Goal: Task Accomplishment & Management: Use online tool/utility

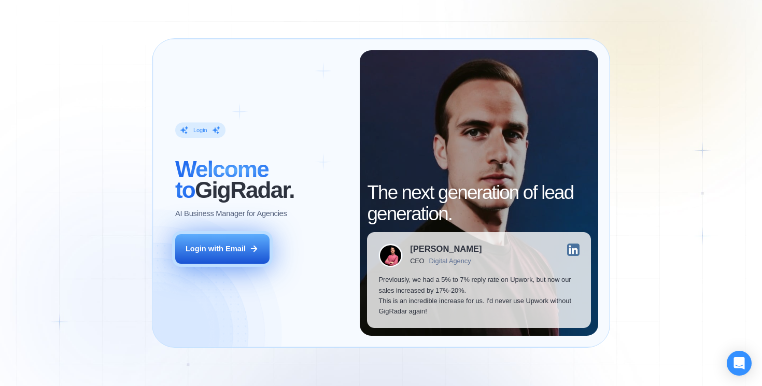
click at [235, 252] on div "Login with Email" at bounding box center [216, 249] width 60 height 10
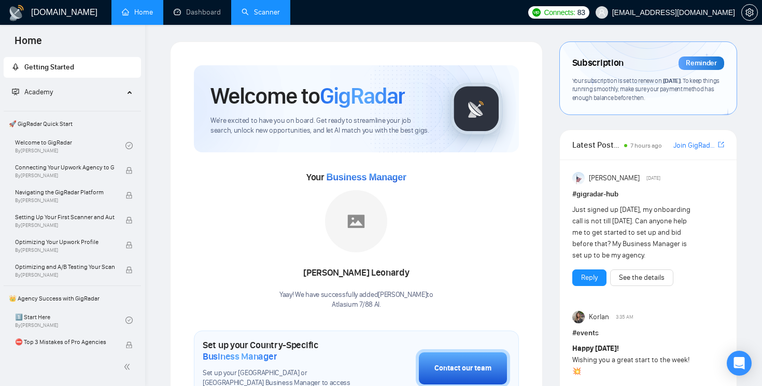
click at [266, 12] on link "Scanner" at bounding box center [260, 12] width 38 height 9
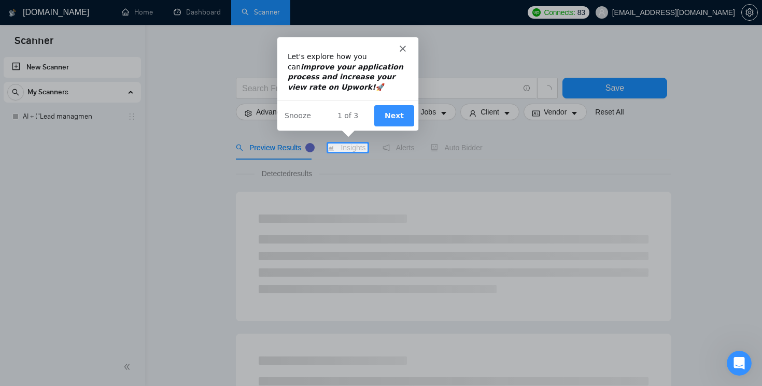
click at [400, 49] on polygon "Close" at bounding box center [402, 48] width 6 height 6
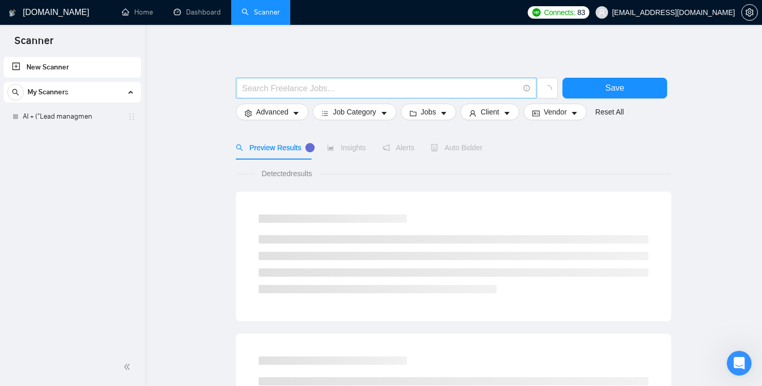
click at [334, 92] on input "text" at bounding box center [380, 88] width 277 height 13
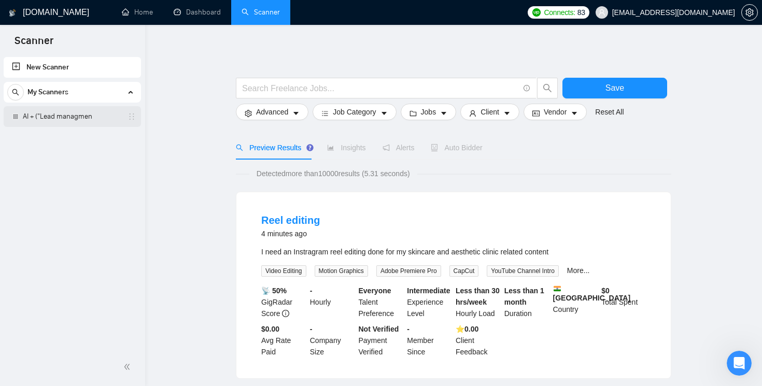
click at [58, 113] on link "AI + ("Lead managmen" at bounding box center [72, 116] width 98 height 21
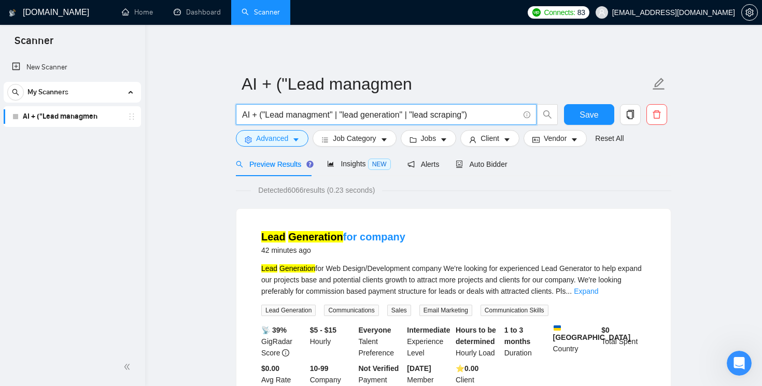
click at [492, 117] on input "AI + ("Lead managment" | "lead generation" | "lead scraping")" at bounding box center [380, 114] width 277 height 13
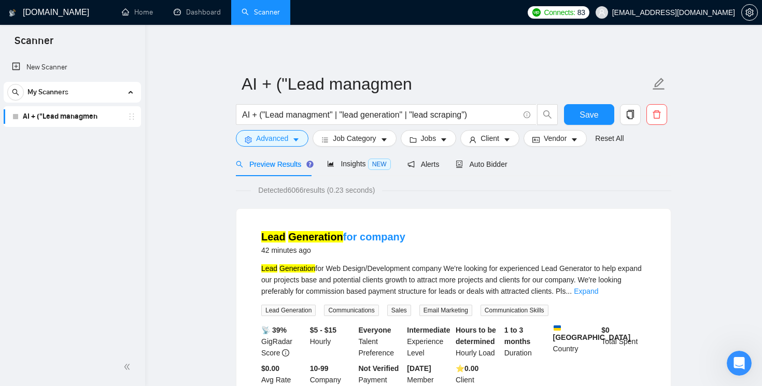
click at [277, 14] on link "Scanner" at bounding box center [260, 12] width 38 height 9
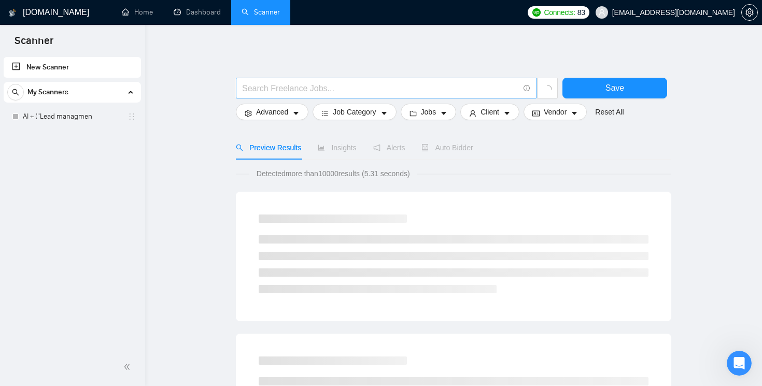
click at [493, 91] on input "text" at bounding box center [380, 88] width 277 height 13
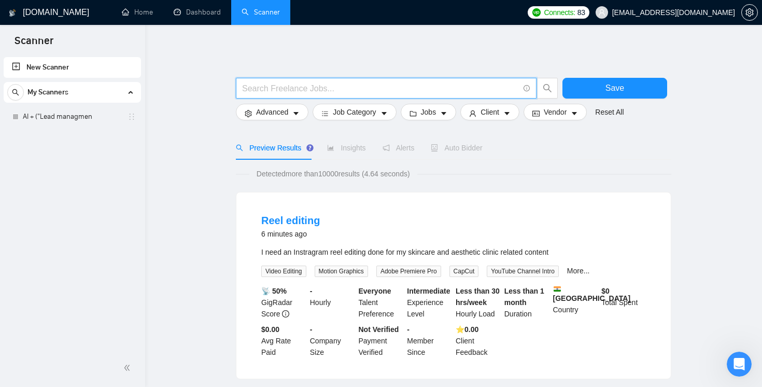
click at [448, 89] on input "text" at bounding box center [380, 88] width 277 height 13
paste input "("ai crm" OR "crm automation" OR "sales pipeline crm" OR "pipeline automation" …"
click at [514, 136] on div "Preview Results Insights Alerts Auto Bidder" at bounding box center [453, 148] width 435 height 24
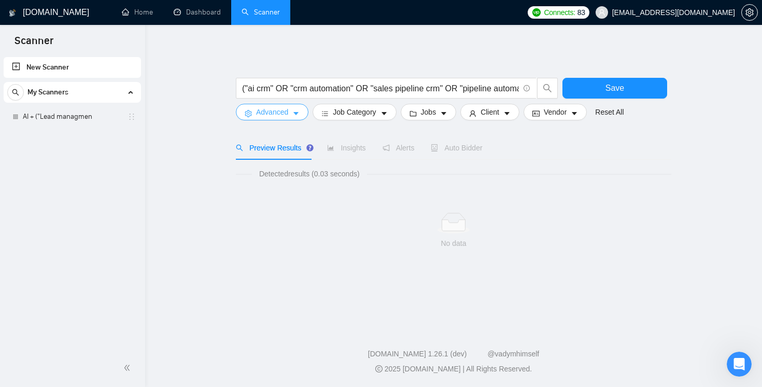
click at [300, 111] on icon "caret-down" at bounding box center [295, 113] width 7 height 7
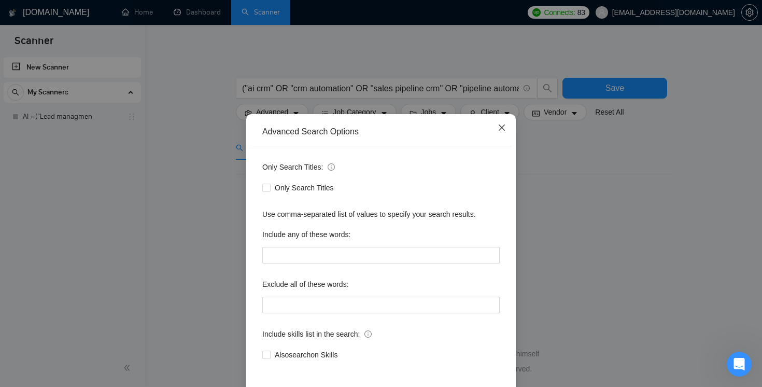
click at [502, 126] on icon "close" at bounding box center [502, 127] width 8 height 8
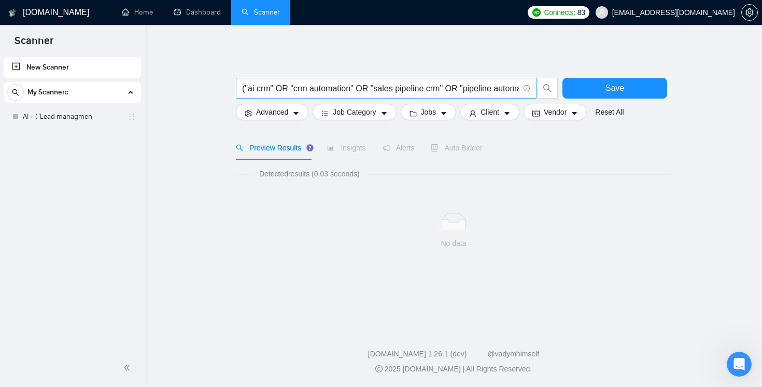
click at [488, 90] on input "("ai crm" OR "crm automation" OR "sales pipeline crm" OR "pipeline automation" …" at bounding box center [380, 88] width 277 height 13
paste input "NOT (migration OR "migrate to" OR admin OR "data entry" OR bug OR "fix my" OR z…"
click at [544, 89] on icon "search" at bounding box center [547, 88] width 8 height 8
click at [434, 92] on input "("ai crm" OR "crm automation" OR "sales pipeline crm" OR "pipeline automation" …" at bounding box center [380, 88] width 277 height 13
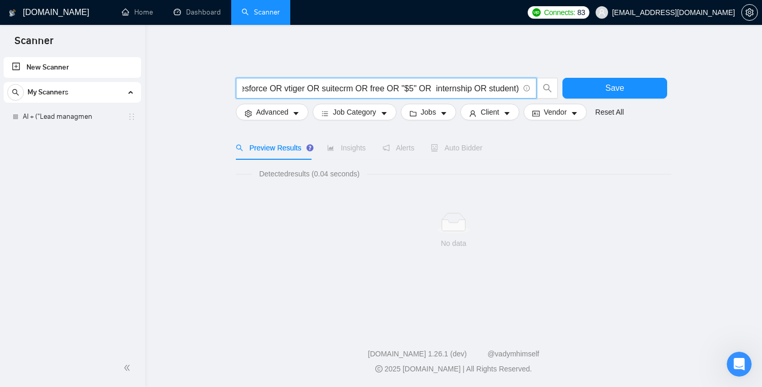
scroll to position [0, 1244]
type input "("ai crm" OR "crm automation" OR "sales pipeline crm" OR "pipeline automation" …"
click at [638, 93] on button "Save" at bounding box center [614, 88] width 105 height 21
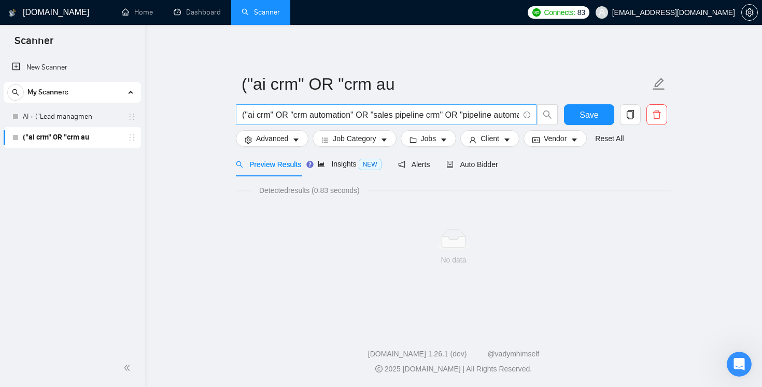
click at [494, 119] on input "("ai crm" OR "crm automation" OR "sales pipeline crm" OR "pipeline automation" …" at bounding box center [380, 114] width 277 height 13
click at [385, 117] on input "("ai crm" OR "crm automation" OR "sales pipeline crm" OR "pipeline automation" …" at bounding box center [380, 114] width 277 height 13
type input "("ai crm" OR "crm automation" OR "sales pipeline crm" OR "pipeline automation" …"
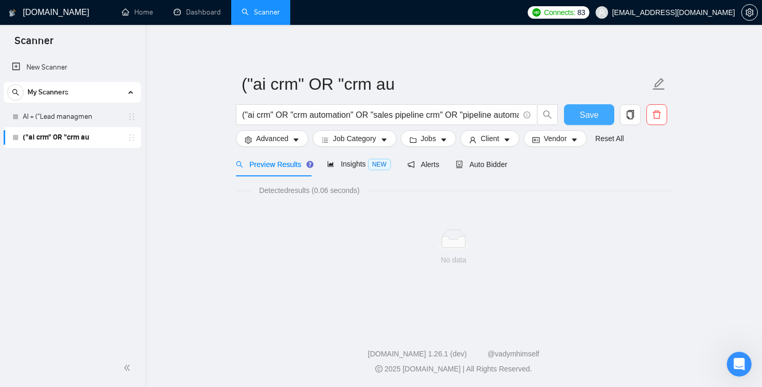
click at [592, 119] on span "Save" at bounding box center [588, 114] width 19 height 13
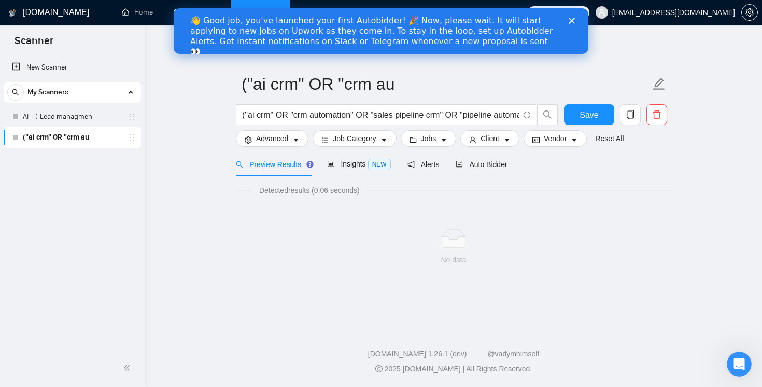
click at [571, 20] on polygon "Close" at bounding box center [571, 21] width 6 height 6
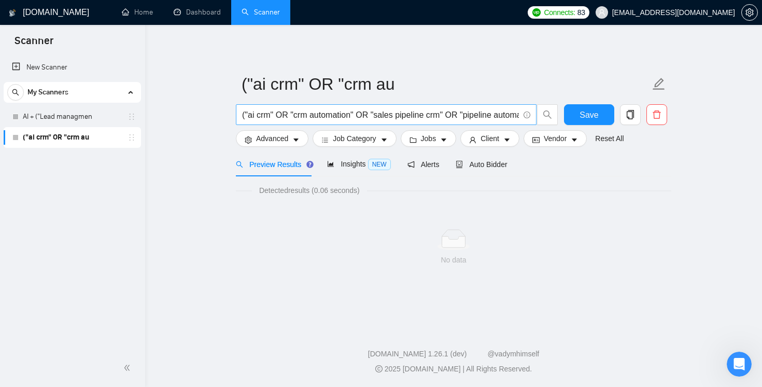
click at [305, 113] on input "("ai crm" OR "crm automation" OR "sales pipeline crm" OR "pipeline automation" …" at bounding box center [380, 114] width 277 height 13
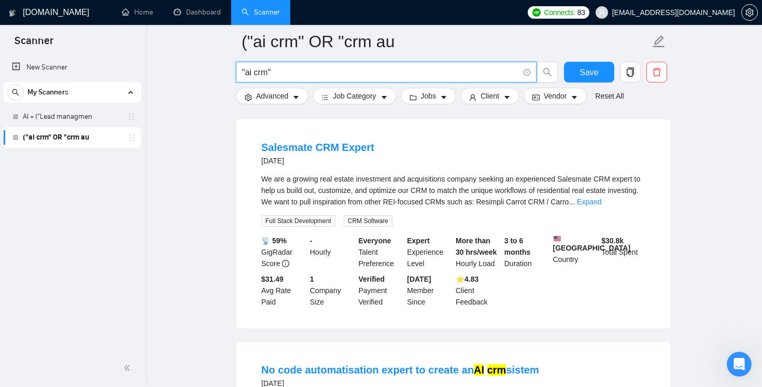
scroll to position [2308, 0]
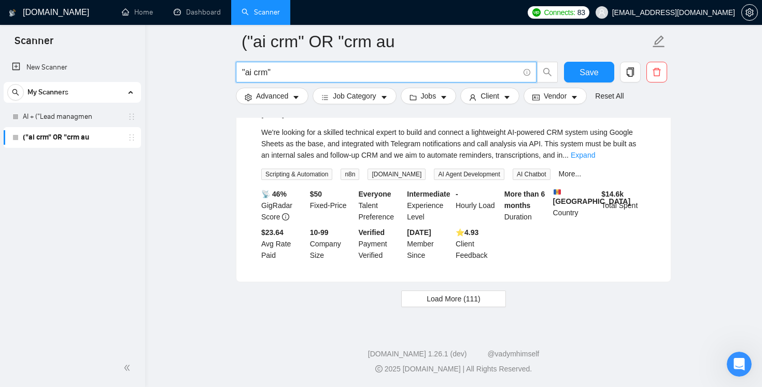
click at [329, 73] on input ""ai crm"" at bounding box center [380, 72] width 277 height 13
paste input "("ai crm" OR "crm automation" OR "sales pipeline crm" OR "pipeline automation" …"
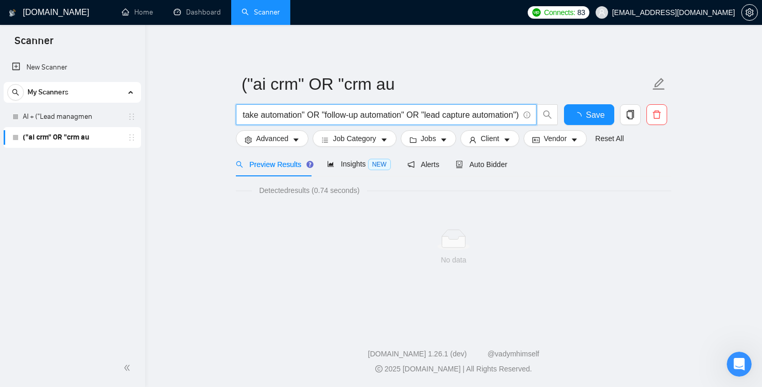
scroll to position [0, 0]
click at [401, 116] on input "("ai crm" OR "crm automation" OR "sales pipeline crm" OR "pipeline automation" …" at bounding box center [380, 114] width 277 height 13
click at [413, 115] on input "("ai crm" OR "crm automation" OR "sales pipeline crm" OR "pipeline automation" …" at bounding box center [380, 114] width 277 height 13
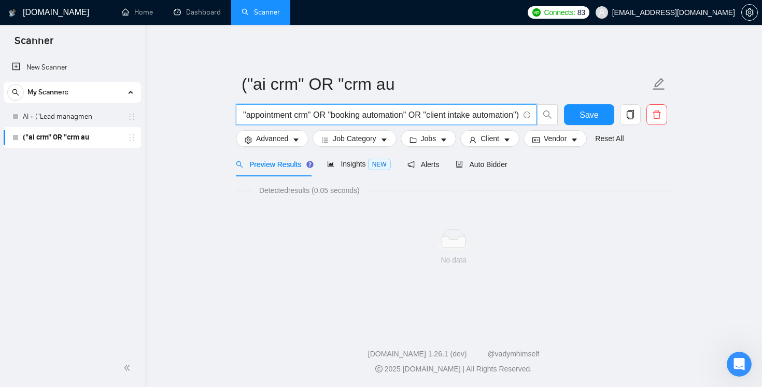
click at [402, 116] on input "("ai crm" OR "crm automation" OR "sales pipeline crm" OR "pipeline automation" …" at bounding box center [380, 114] width 277 height 13
click at [418, 117] on input "("ai crm" OR "crm automation" OR "sales pipeline crm" OR "pipeline automation" …" at bounding box center [380, 114] width 277 height 13
click at [428, 115] on input "("ai crm" OR "crm automation" OR "sales pipeline crm" OR "pipeline automation" …" at bounding box center [380, 114] width 277 height 13
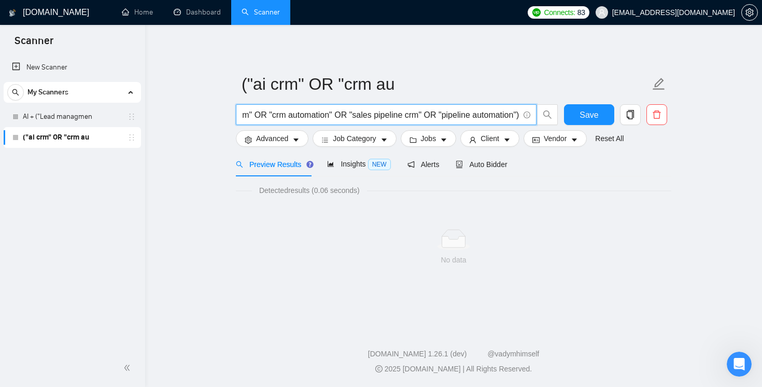
scroll to position [0, 31]
click at [418, 115] on input "("ai crm" OR "crm automation" OR "sales pipeline crm" OR "pipeline automation")" at bounding box center [380, 114] width 277 height 13
click at [357, 116] on input "("ai crm" OR "crm automation" OR "sales pipeline crm")" at bounding box center [380, 114] width 277 height 13
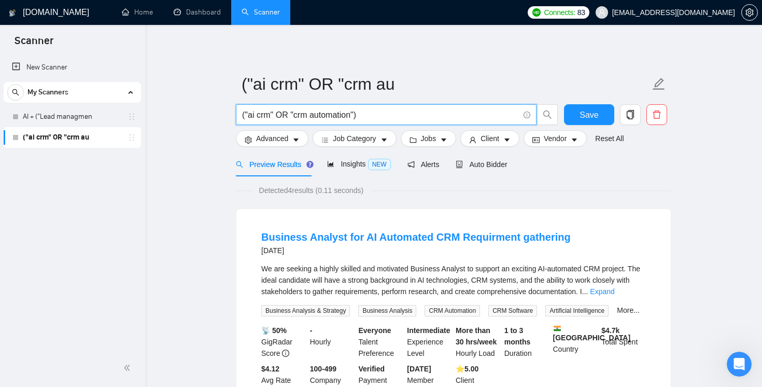
click at [388, 117] on input "("ai crm" OR "crm automation")" at bounding box center [380, 114] width 277 height 13
paste input "OR "sales pipeline crm" OR "pipeline automation" OR "appointment crm" OR "booki…"
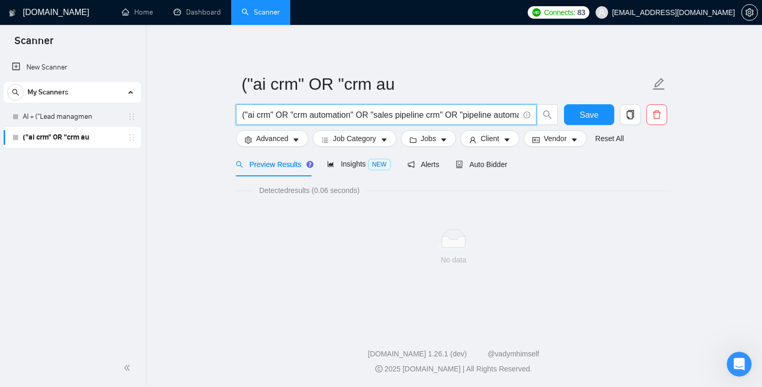
click at [361, 115] on input "("ai crm" OR "crm automation" OR "sales pipeline crm" OR "pipeline automation" …" at bounding box center [380, 114] width 277 height 13
click at [450, 114] on input "("ai crm" OR "crm automation" OR "sales pipeline crm" OR "pipeline automation" …" at bounding box center [380, 114] width 277 height 13
click at [457, 115] on input "("ai crm" OR "crm automation" OR "pipeline automation" OR "appointment crm" OR …" at bounding box center [380, 114] width 277 height 13
click at [448, 117] on input "("ai crm" OR "crm automation" OR "appointment crm" OR "booking automation" OR "…" at bounding box center [380, 114] width 277 height 13
click at [458, 112] on input "("ai crm" OR "crm automation" OR "booking automation" OR "client intake automat…" at bounding box center [380, 114] width 277 height 13
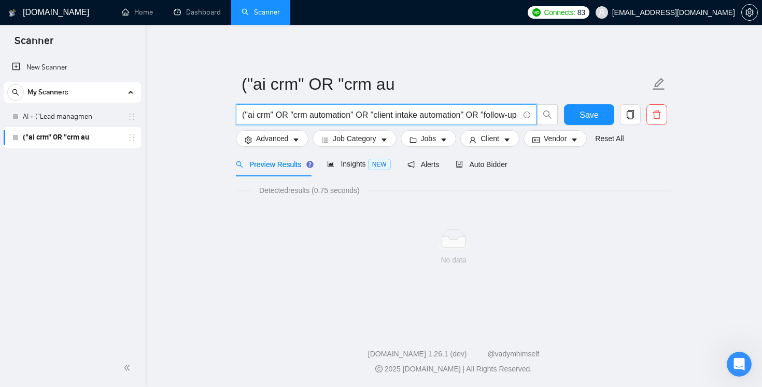
click at [474, 116] on input "("ai crm" OR "crm automation" OR "client intake automation" OR "follow-up autom…" at bounding box center [380, 114] width 277 height 13
click at [464, 116] on input "("ai crm" OR "crm automation" OR "follow-up automation" OR "lead capture automa…" at bounding box center [380, 114] width 277 height 13
click at [472, 115] on input "("ai crm" OR "crm automation" OR "lead capture automation")" at bounding box center [380, 114] width 277 height 13
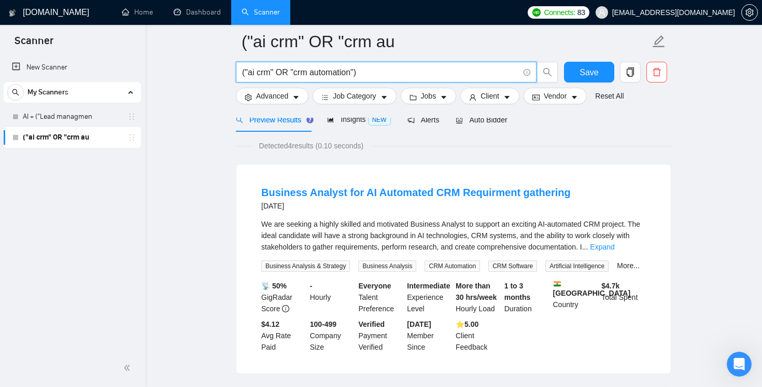
scroll to position [46, 0]
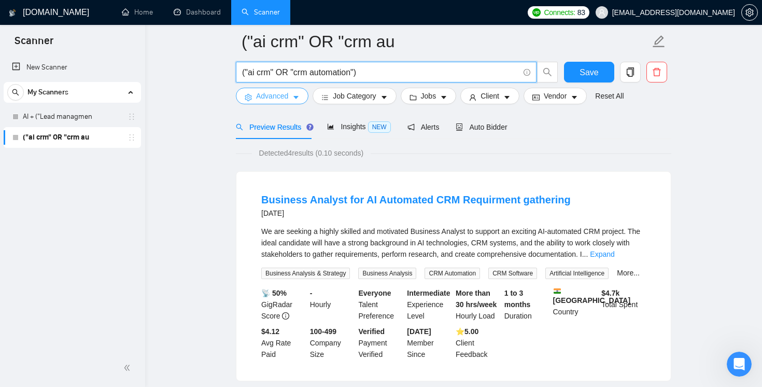
type input "("ai crm" OR "crm automation")"
click at [297, 90] on button "Advanced" at bounding box center [272, 96] width 73 height 17
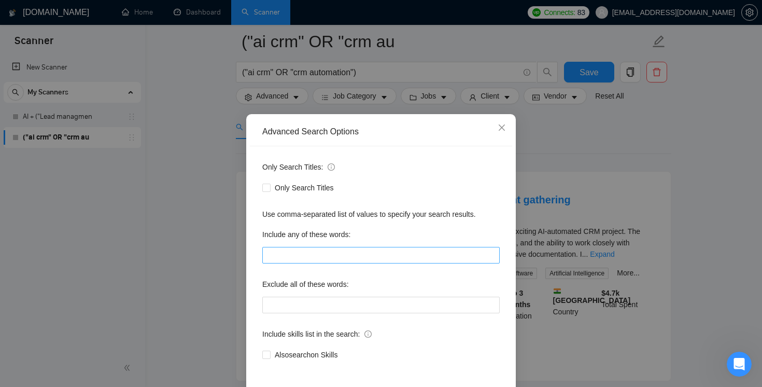
scroll to position [45, 0]
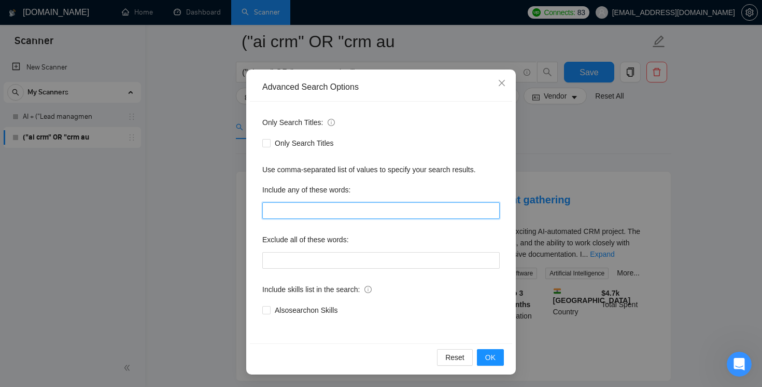
click at [343, 209] on input "text" at bounding box center [380, 210] width 237 height 17
paste input ""sales pipeline crm" OR "pipeline automation" OR "appointment crm" OR "booking …"
type input ""sales pipeline crm" OR "pipeline automation" OR "appointment crm" OR "booking …"
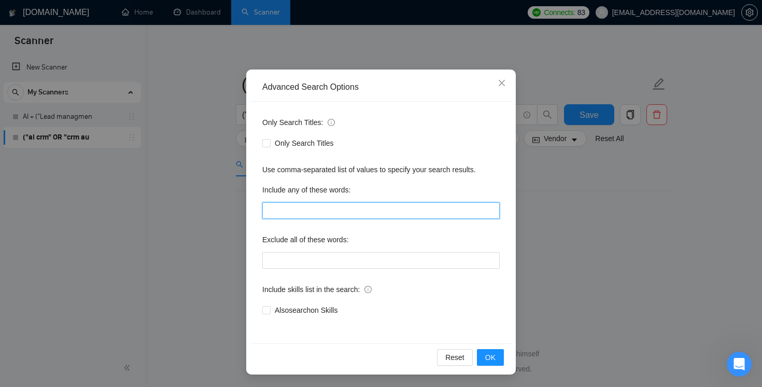
scroll to position [0, 0]
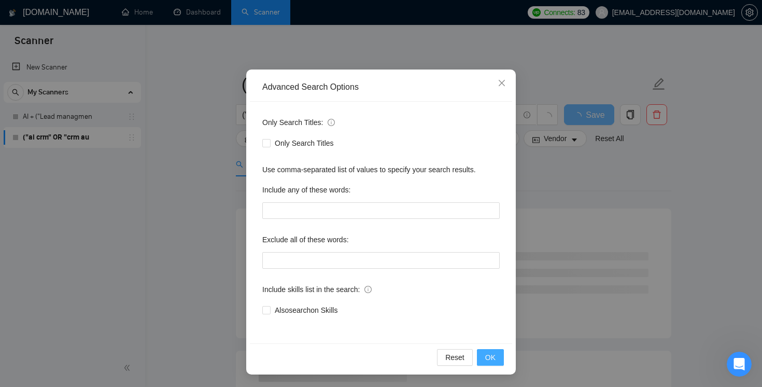
click at [489, 356] on span "OK" at bounding box center [490, 356] width 10 height 11
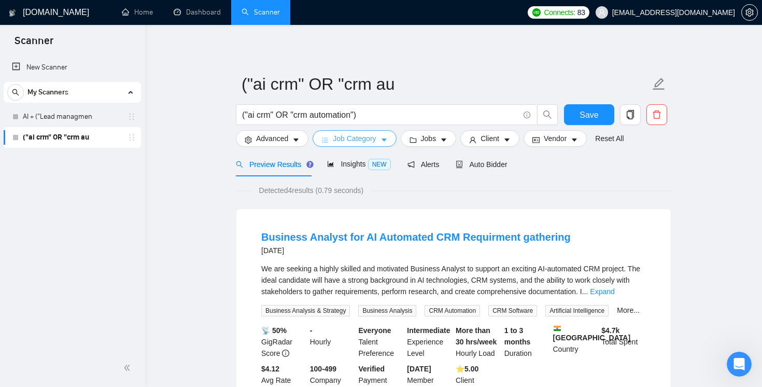
click at [382, 140] on button "Job Category" at bounding box center [353, 138] width 83 height 17
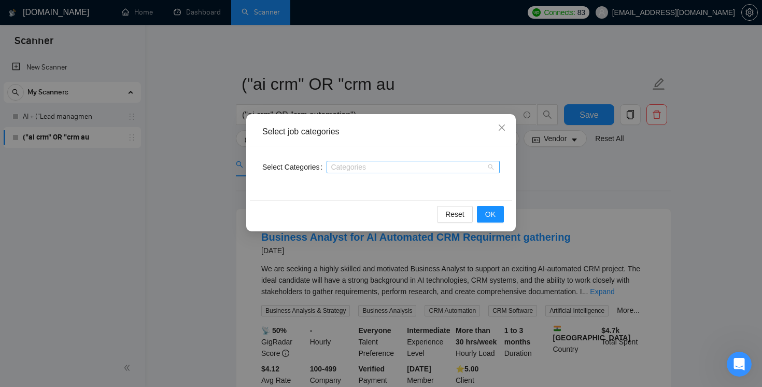
click at [369, 169] on div at bounding box center [408, 167] width 158 height 8
click at [499, 128] on icon "close" at bounding box center [502, 127] width 8 height 8
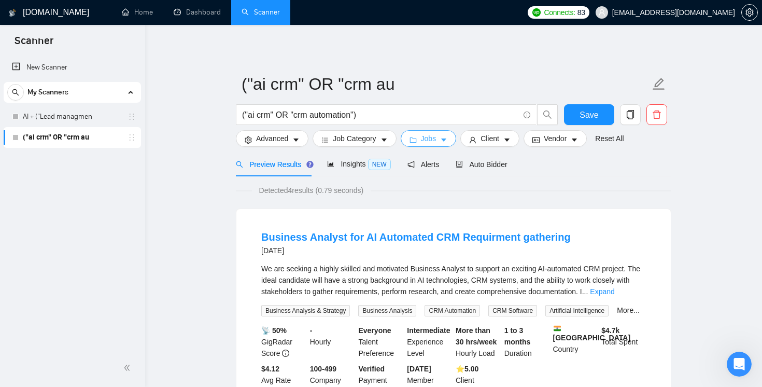
click at [445, 139] on icon "caret-down" at bounding box center [443, 139] width 7 height 7
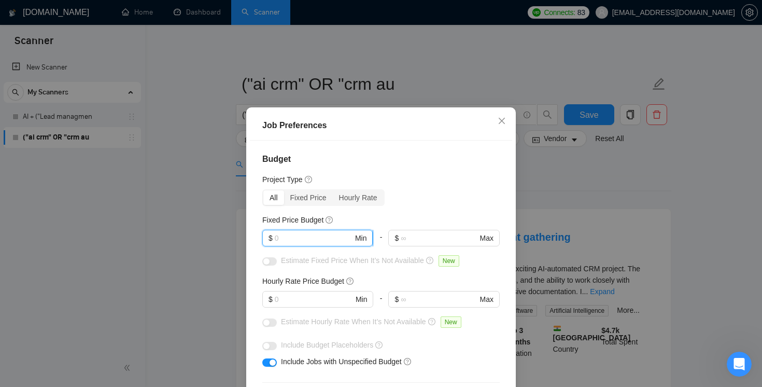
click at [309, 237] on input "text" at bounding box center [314, 237] width 78 height 11
click at [418, 240] on input "text" at bounding box center [439, 237] width 76 height 11
click at [326, 239] on input "text" at bounding box center [314, 237] width 78 height 11
type input "500"
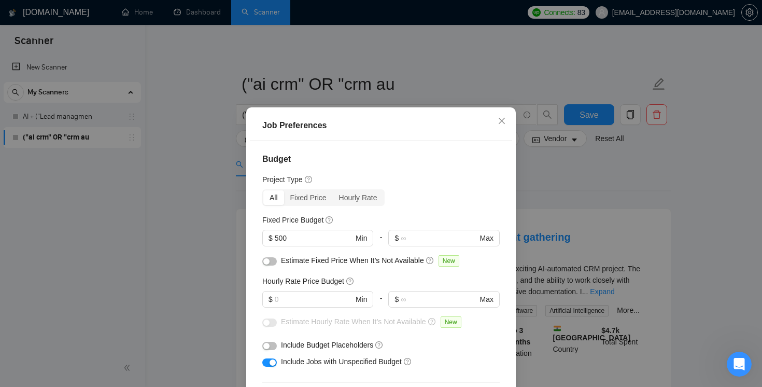
click at [378, 218] on div "Fixed Price Budget" at bounding box center [380, 219] width 237 height 11
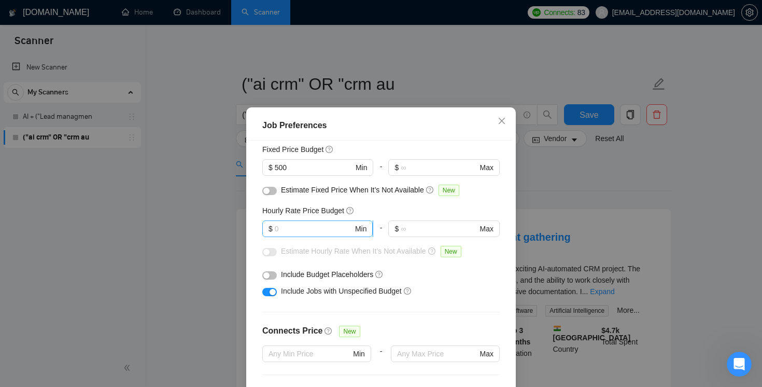
click at [319, 226] on input "text" at bounding box center [314, 228] width 78 height 11
click at [266, 192] on div "button" at bounding box center [266, 191] width 6 height 6
click at [312, 230] on input "text" at bounding box center [314, 228] width 78 height 11
type input "30"
click at [268, 251] on div "button" at bounding box center [266, 252] width 6 height 6
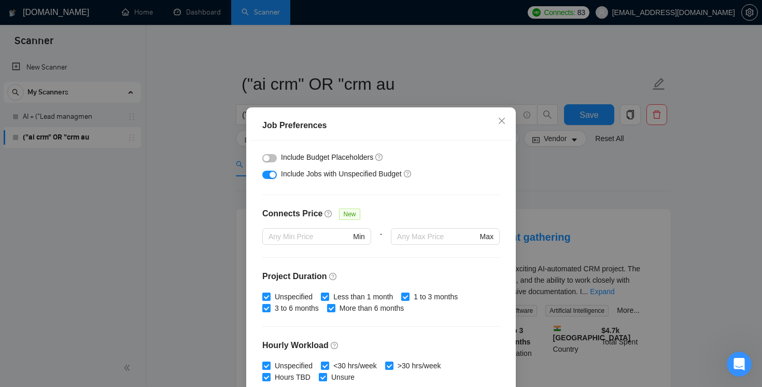
scroll to position [252, 0]
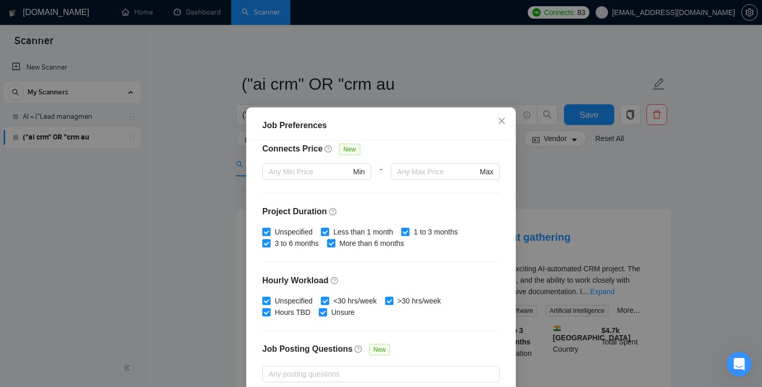
click at [334, 243] on input "More than 6 months" at bounding box center [330, 242] width 7 height 7
checkbox input "false"
click at [408, 231] on input "1 to 3 months" at bounding box center [404, 231] width 7 height 7
checkbox input "false"
click at [267, 244] on input "3 to 6 months" at bounding box center [265, 242] width 7 height 7
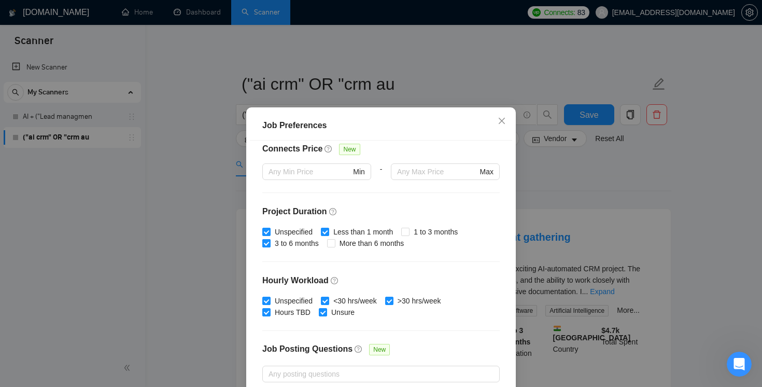
checkbox input "false"
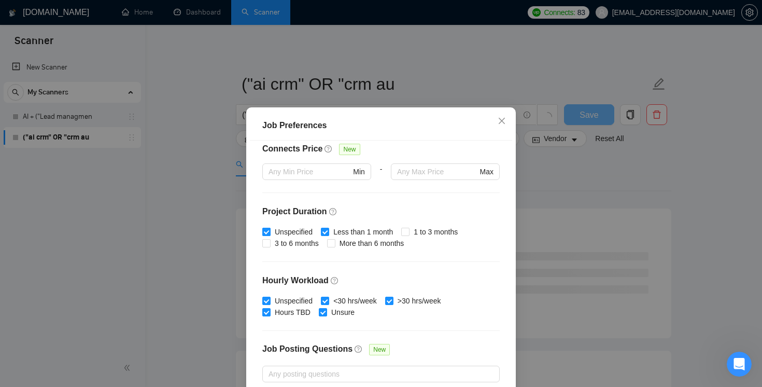
click at [265, 233] on input "Unspecified" at bounding box center [265, 231] width 7 height 7
checkbox input "false"
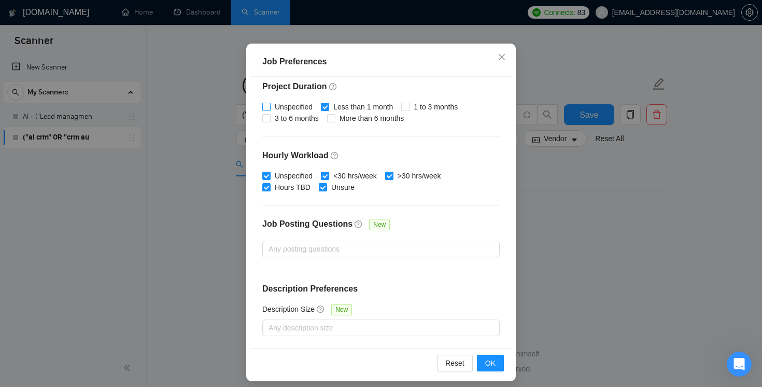
scroll to position [70, 0]
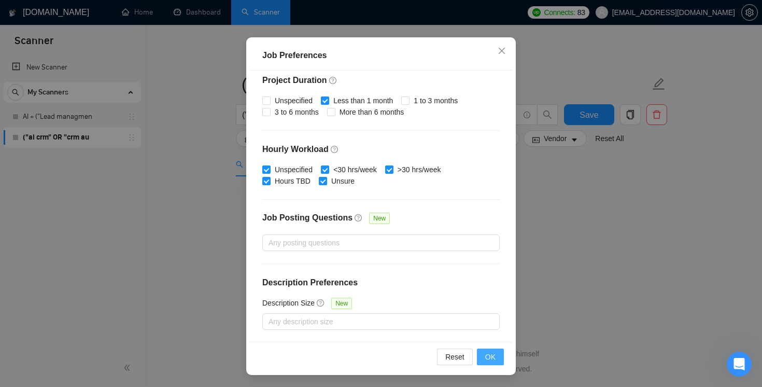
click at [494, 357] on span "OK" at bounding box center [490, 356] width 10 height 11
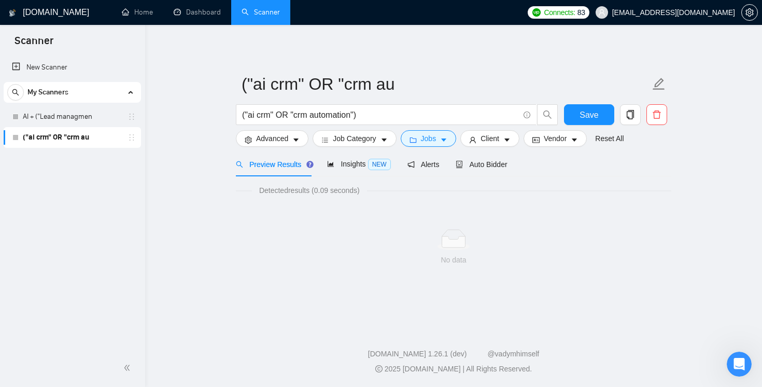
scroll to position [25, 0]
click at [447, 141] on icon "caret-down" at bounding box center [443, 139] width 7 height 7
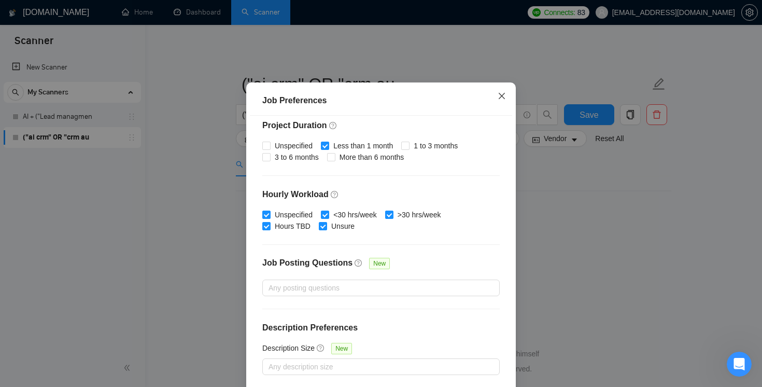
click at [501, 99] on icon "close" at bounding box center [502, 96] width 6 height 6
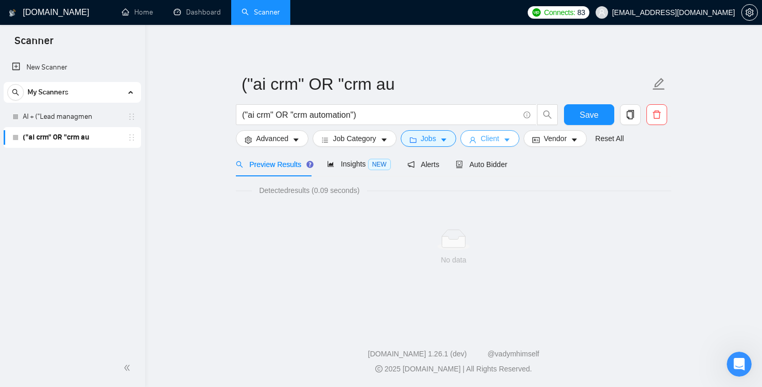
click at [510, 138] on icon "caret-down" at bounding box center [506, 139] width 7 height 7
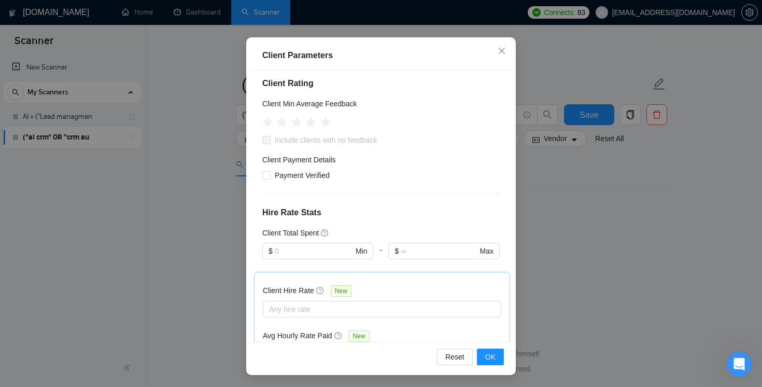
scroll to position [0, 0]
